Goal: Information Seeking & Learning: Learn about a topic

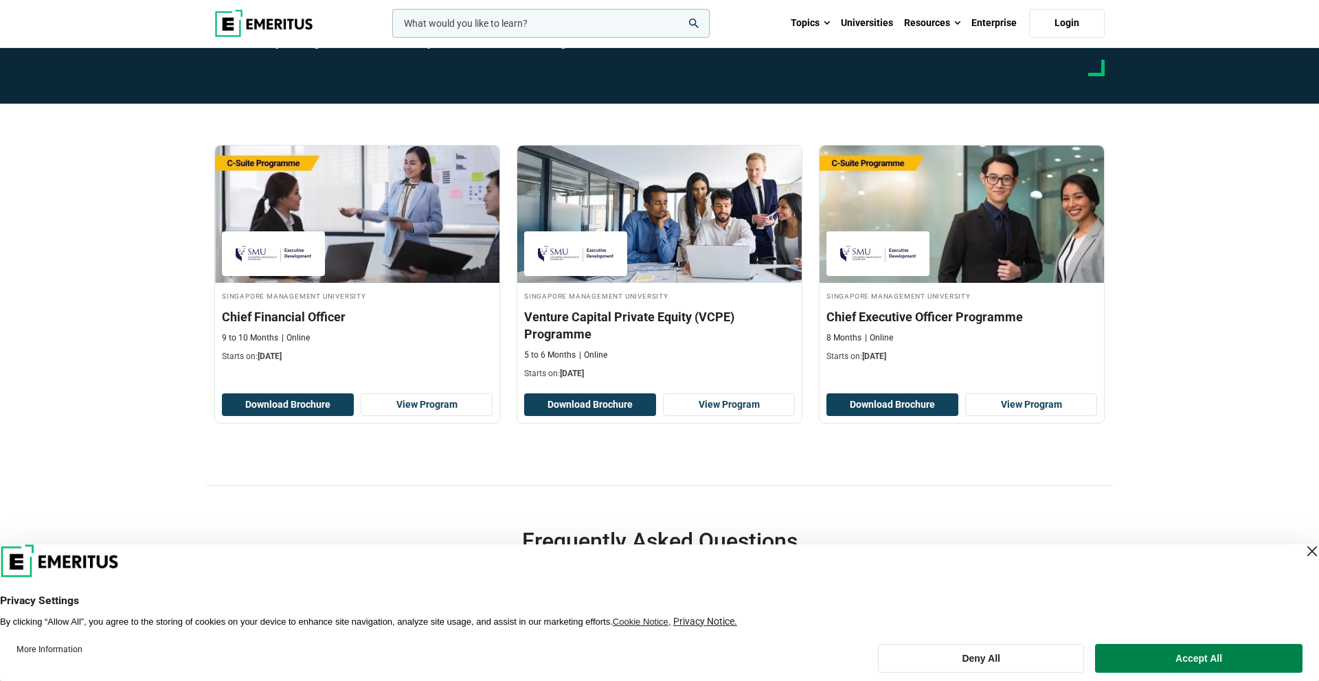
scroll to position [230, 0]
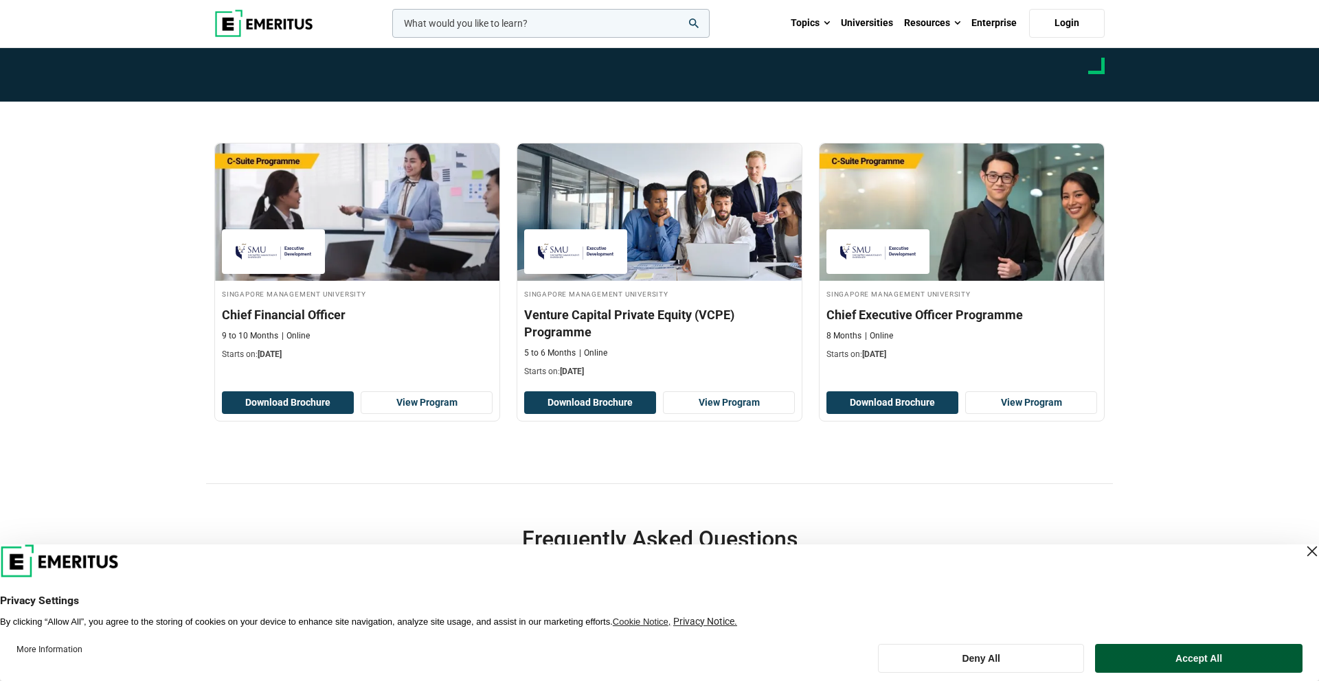
click at [1253, 651] on button "Accept All" at bounding box center [1198, 658] width 207 height 29
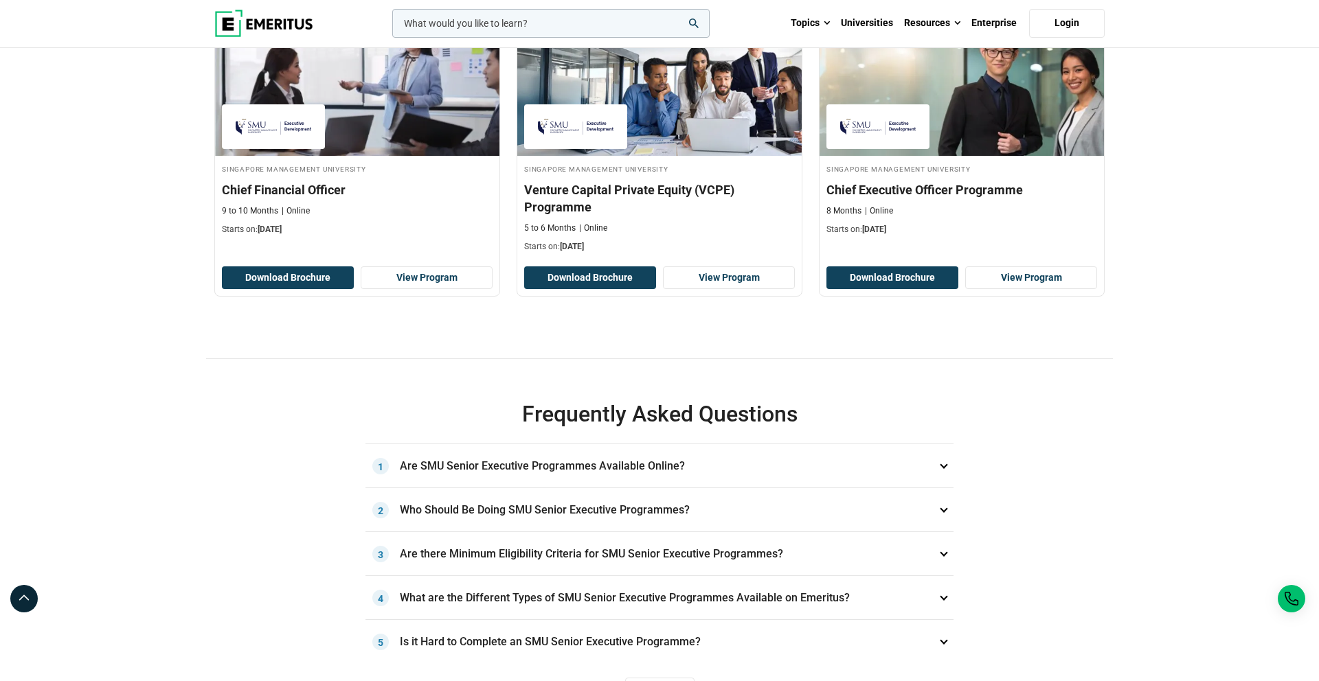
scroll to position [0, 0]
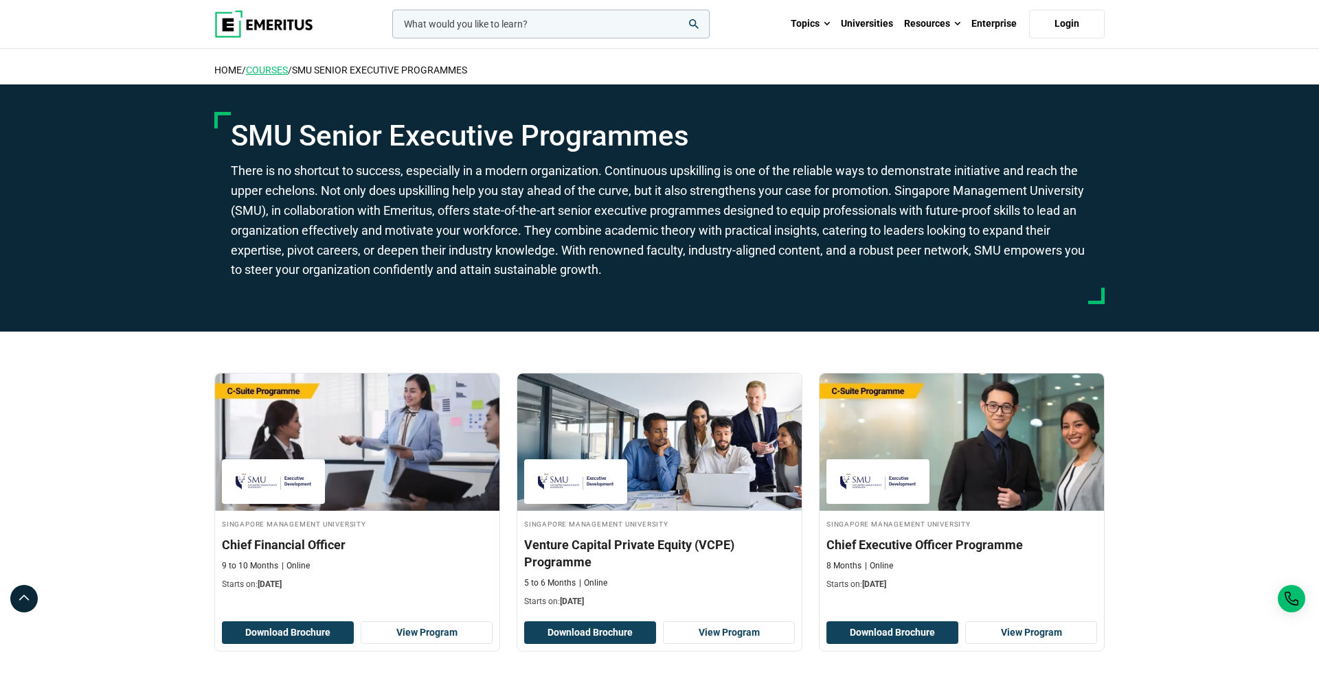
click at [278, 70] on link "COURSES" at bounding box center [267, 70] width 42 height 11
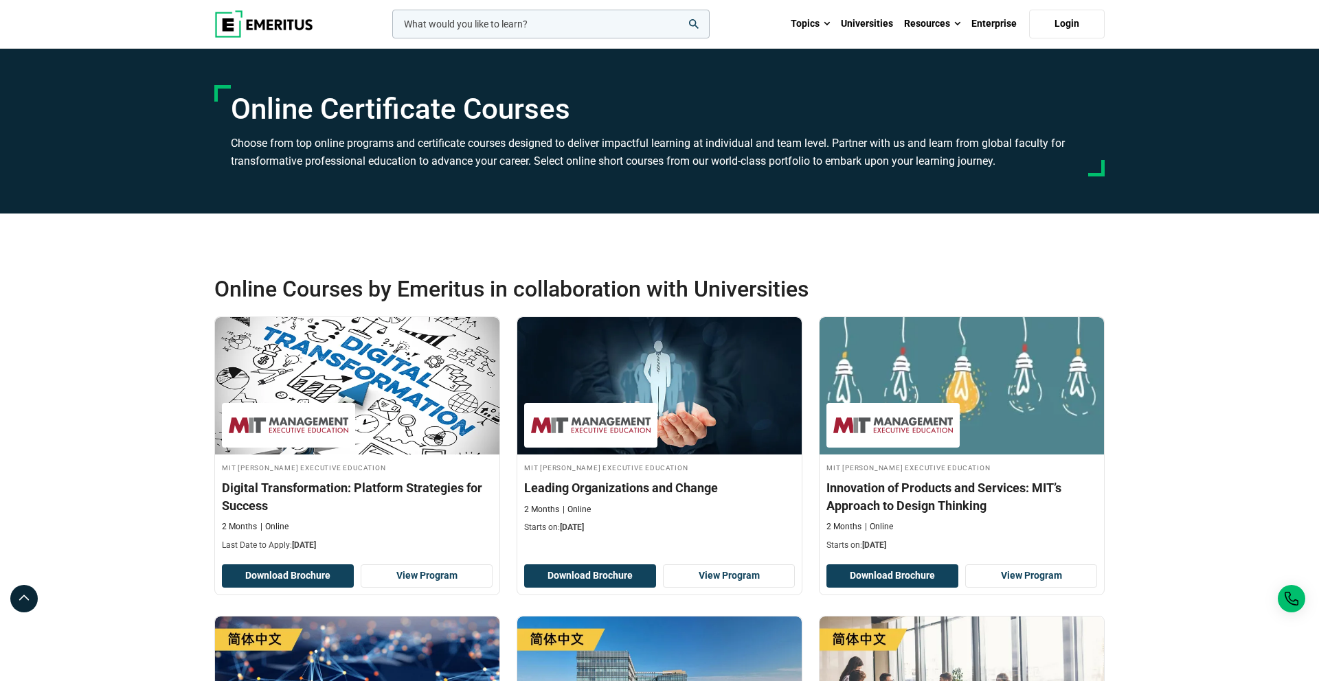
click at [604, 27] on input "woocommerce-product-search-field-0" at bounding box center [550, 24] width 317 height 29
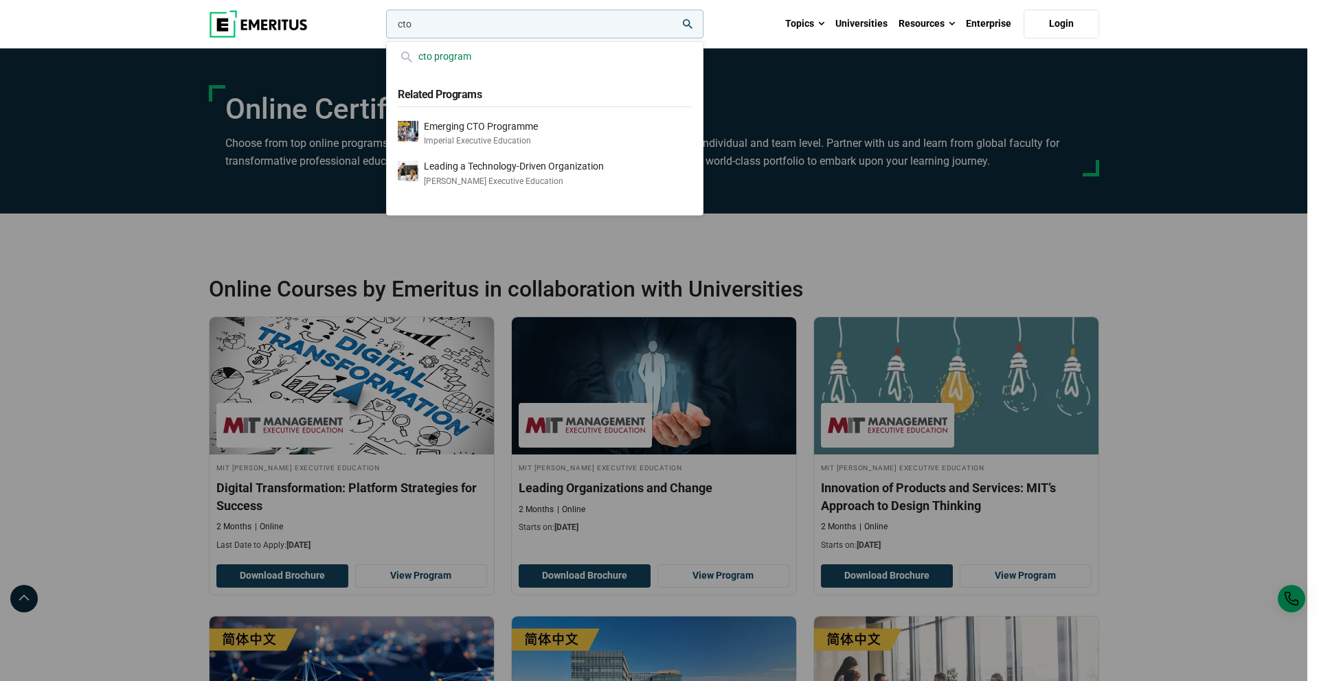
type input "cto"
click at [459, 59] on div "cto program" at bounding box center [545, 56] width 294 height 15
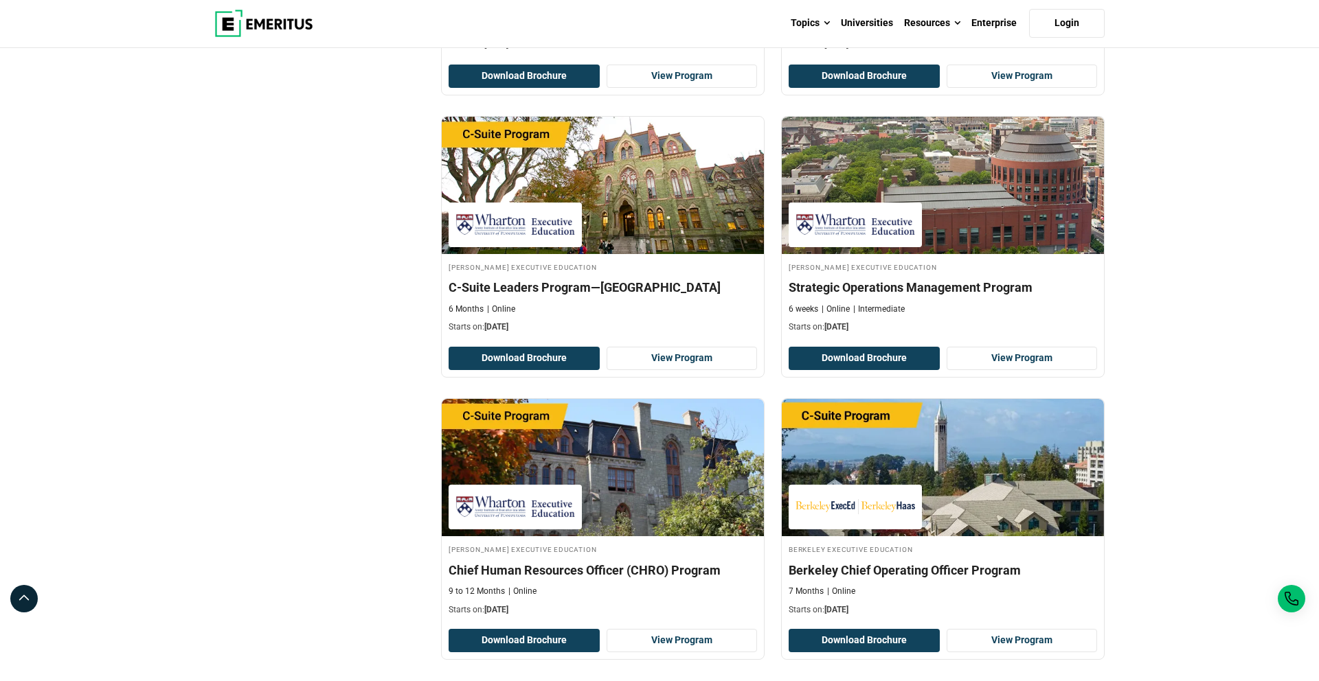
scroll to position [2437, 0]
